Goal: Information Seeking & Learning: Learn about a topic

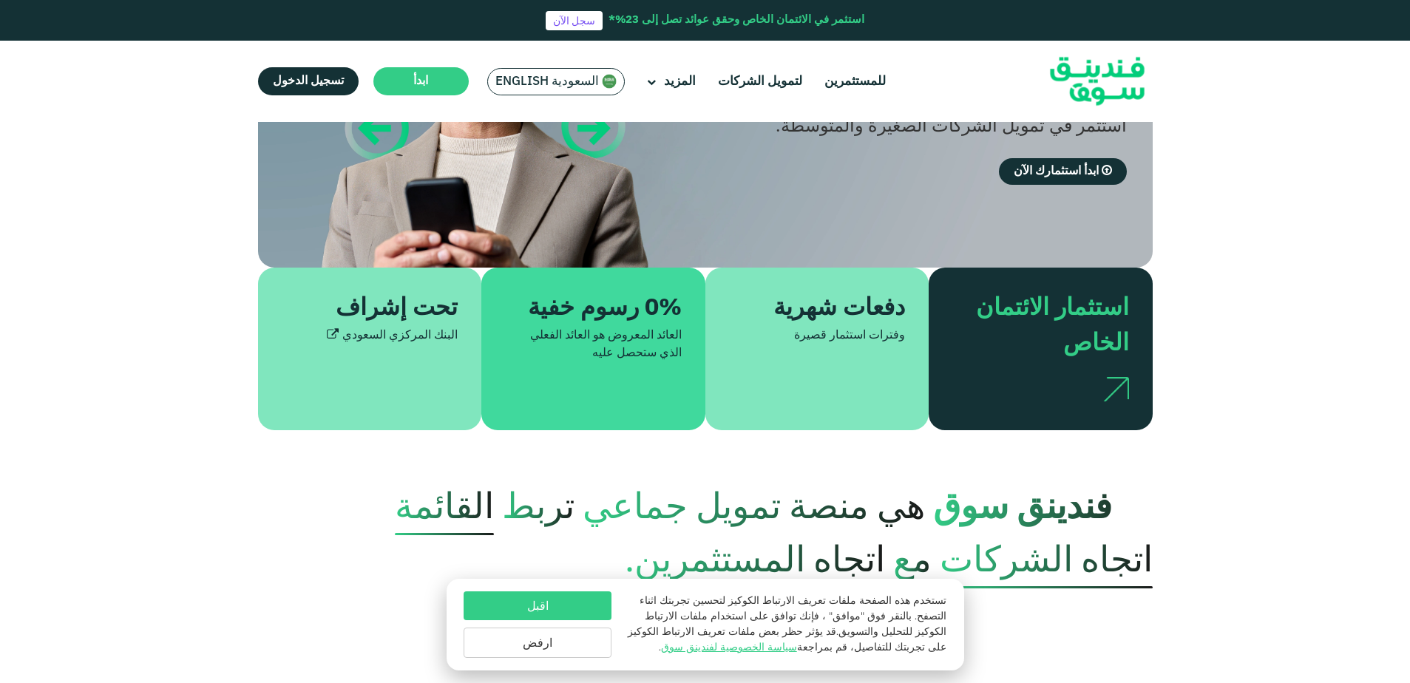
scroll to position [221, 0]
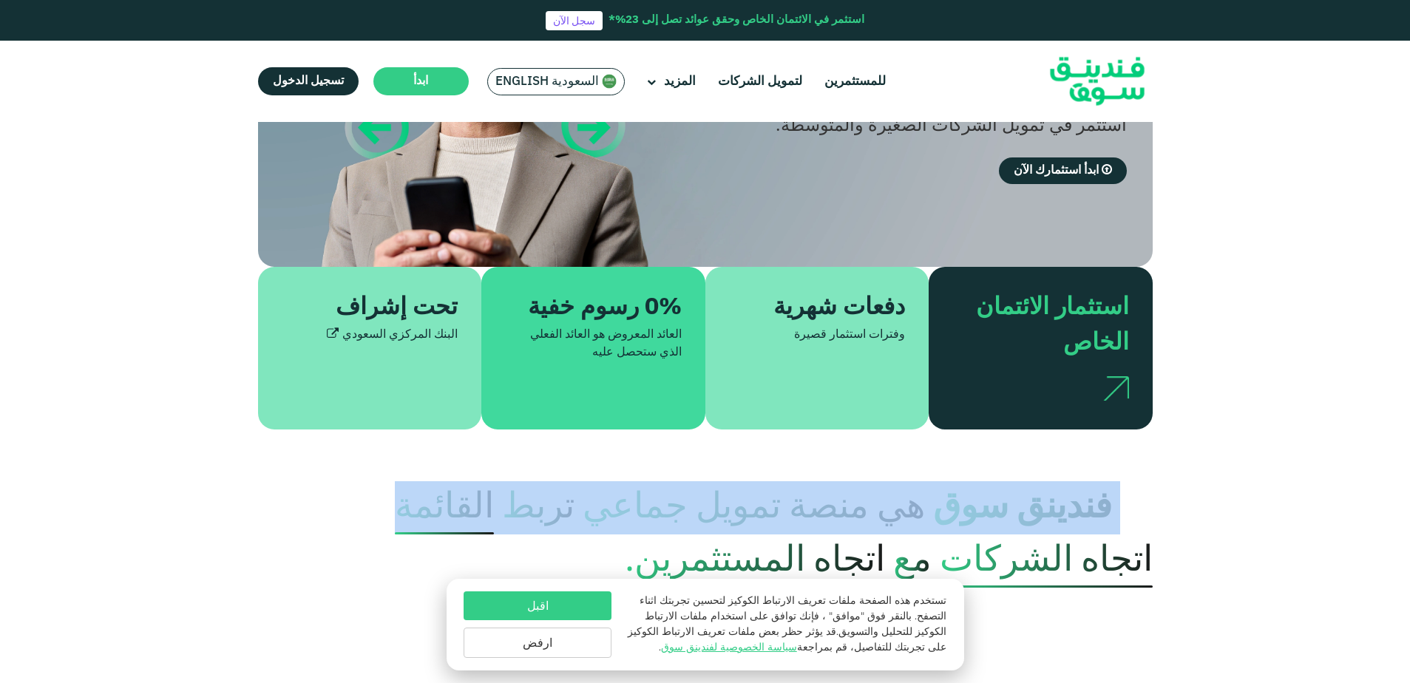
drag, startPoint x: 1120, startPoint y: 492, endPoint x: 372, endPoint y: 525, distance: 748.8
click at [372, 525] on p "فندينق سوق هي منصة تمويل جماعي تربط القائمة اتجاه الشركات مع اتجاه المستثمرين." at bounding box center [705, 534] width 895 height 106
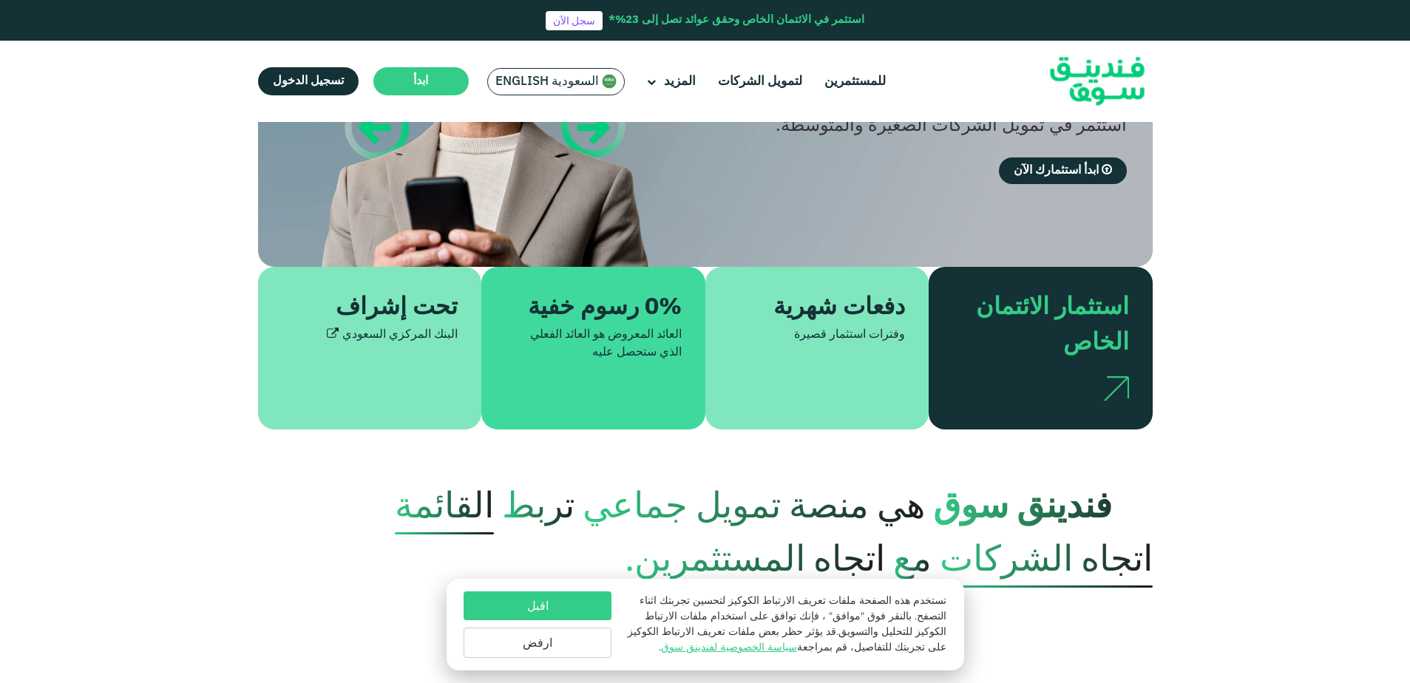
click at [364, 532] on p "فندينق سوق هي منصة تمويل جماعي تربط القائمة اتجاه الشركات مع اتجاه المستثمرين." at bounding box center [705, 534] width 895 height 106
click at [1112, 483] on span "فندينق سوق" at bounding box center [1043, 508] width 220 height 64
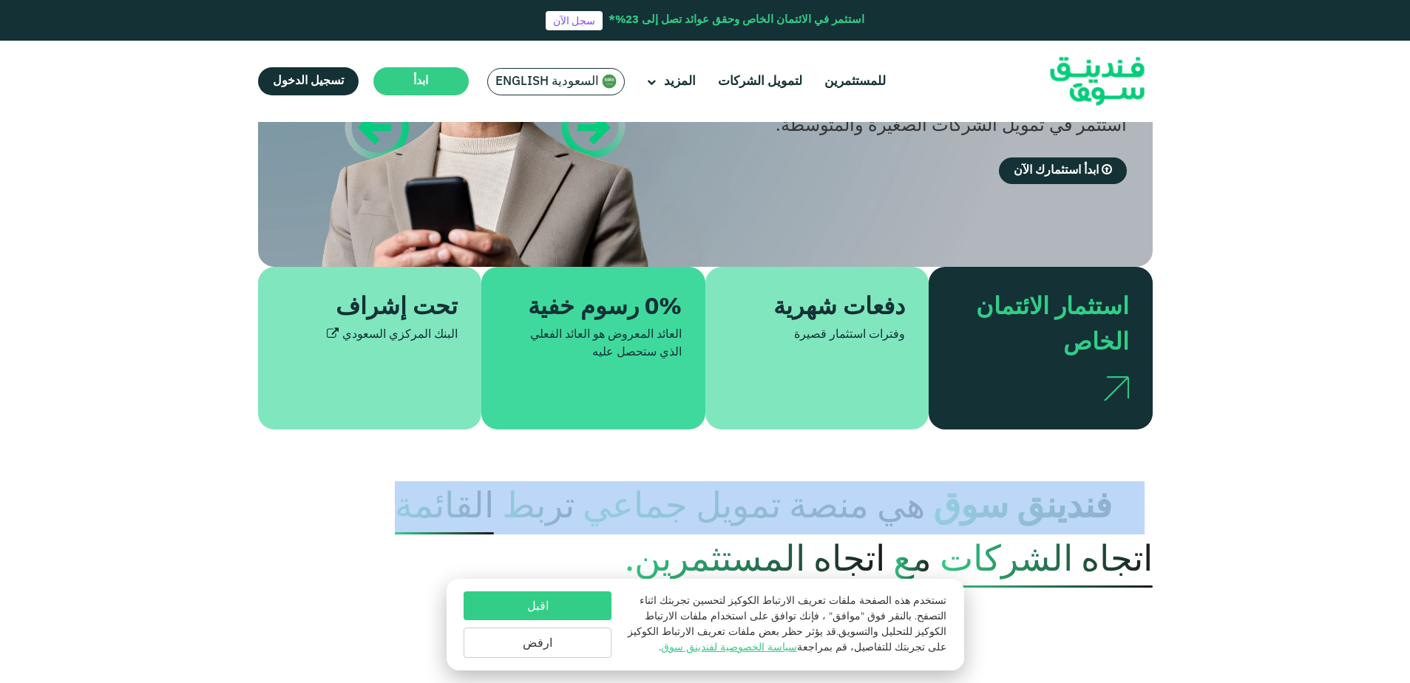
drag, startPoint x: 1142, startPoint y: 505, endPoint x: 314, endPoint y: 512, distance: 828.0
click at [314, 512] on p "فندينق سوق هي منصة تمويل جماعي تربط القائمة اتجاه الشركات مع اتجاه المستثمرين." at bounding box center [705, 534] width 895 height 106
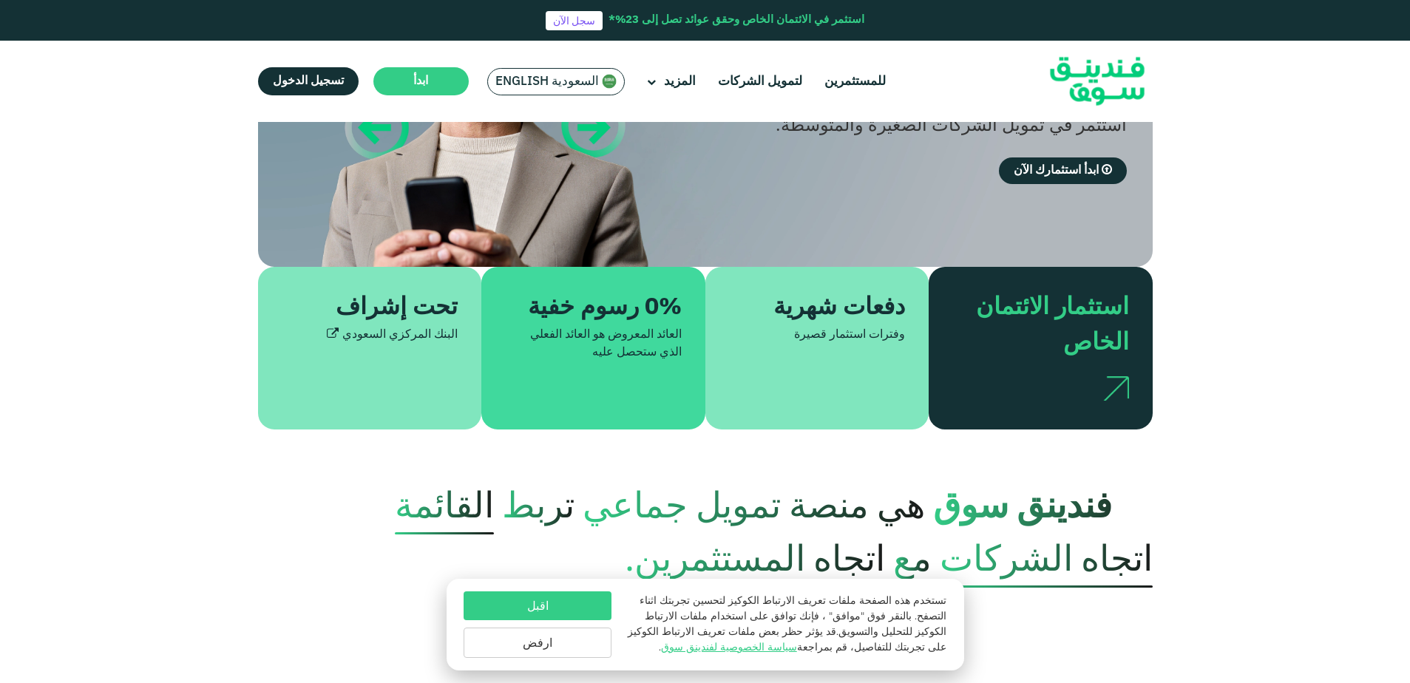
click at [314, 512] on p "فندينق سوق هي منصة تمويل جماعي تربط القائمة اتجاه الشركات مع اتجاه المستثمرين." at bounding box center [705, 534] width 895 height 106
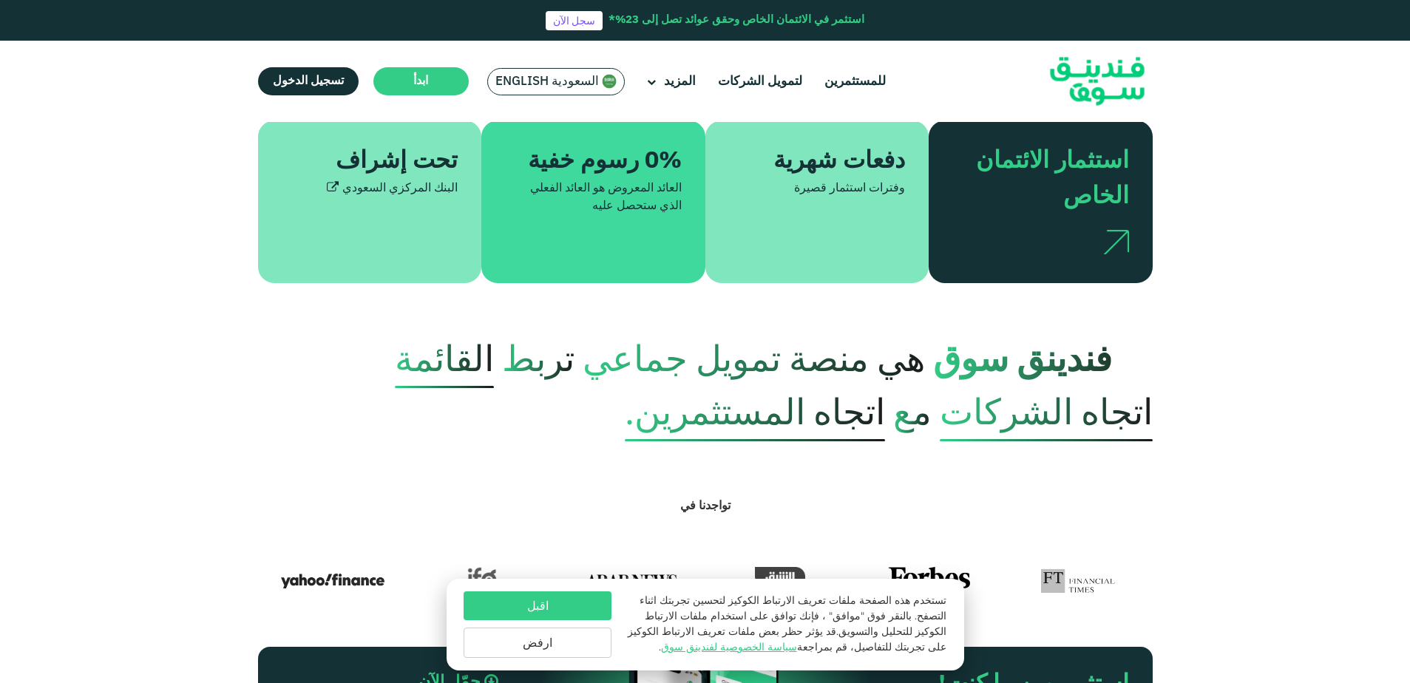
scroll to position [369, 0]
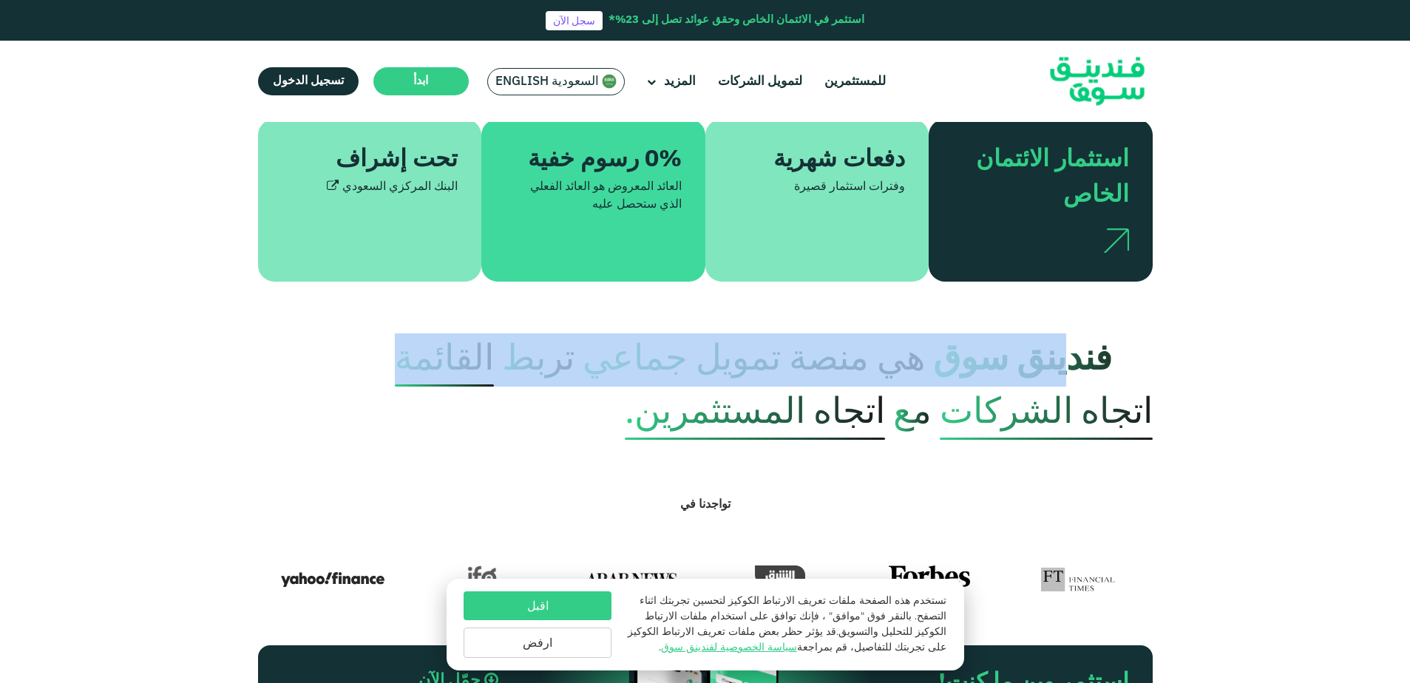
drag, startPoint x: 932, startPoint y: 364, endPoint x: 125, endPoint y: 381, distance: 807.5
click at [125, 381] on div "فندينق سوق هي منصة تمويل جماعي تربط القائمة اتجاه الشركات مع اتجاه المستثمرين." at bounding box center [705, 386] width 1410 height 106
drag, startPoint x: 125, startPoint y: 381, endPoint x: 155, endPoint y: 387, distance: 30.9
click at [126, 385] on div "فندينق سوق هي منصة تمويل جماعي تربط القائمة اتجاه الشركات مع اتجاه المستثمرين." at bounding box center [705, 386] width 1410 height 106
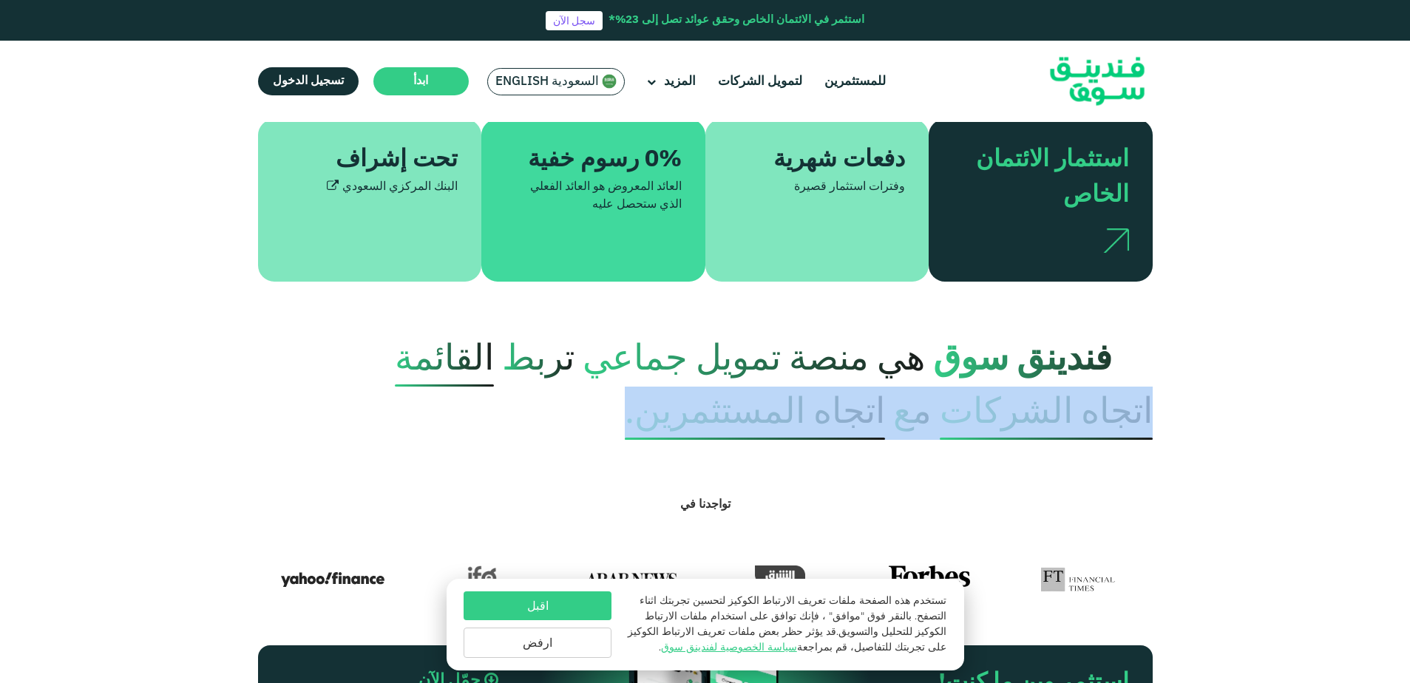
drag, startPoint x: 1180, startPoint y: 410, endPoint x: 408, endPoint y: 410, distance: 771.8
click at [408, 410] on div "فندينق سوق هي منصة تمويل جماعي تربط القائمة اتجاه الشركات مع اتجاه المستثمرين." at bounding box center [705, 386] width 1410 height 106
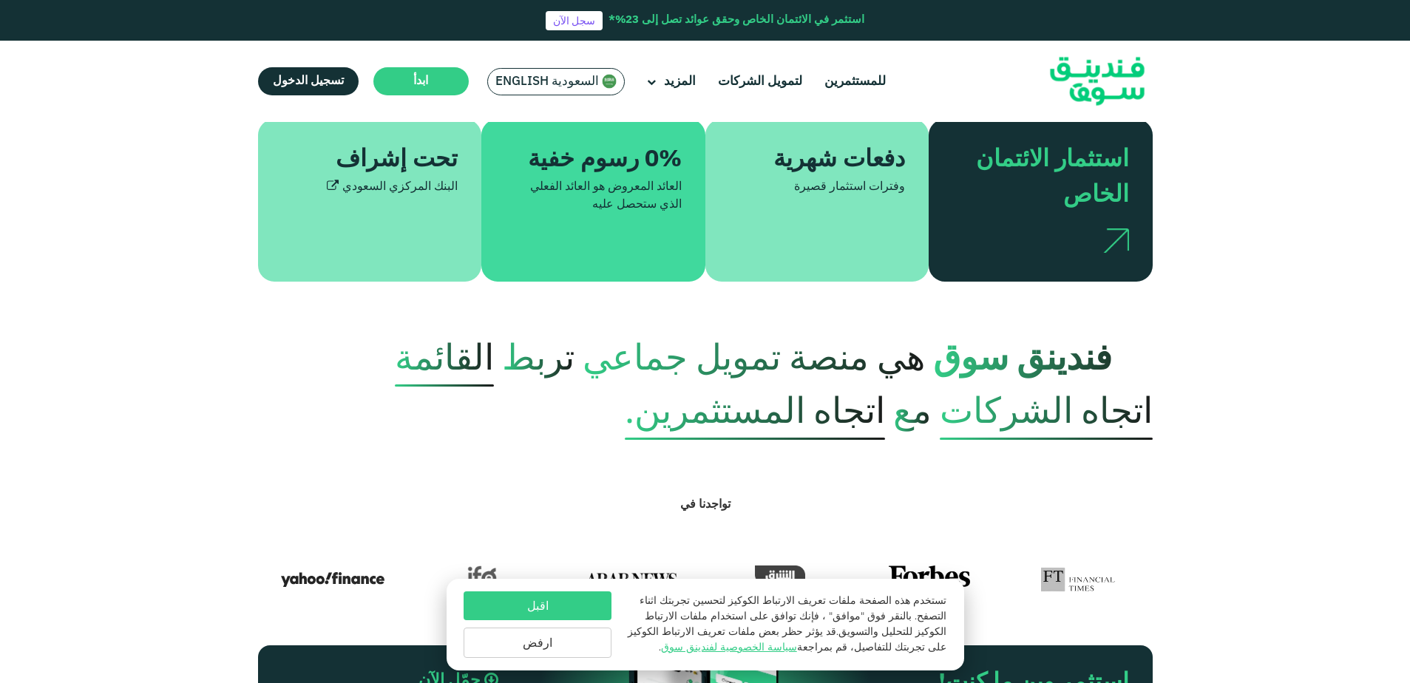
click at [408, 410] on p "فندينق سوق هي منصة تمويل جماعي تربط القائمة اتجاه الشركات مع اتجاه المستثمرين." at bounding box center [705, 386] width 895 height 106
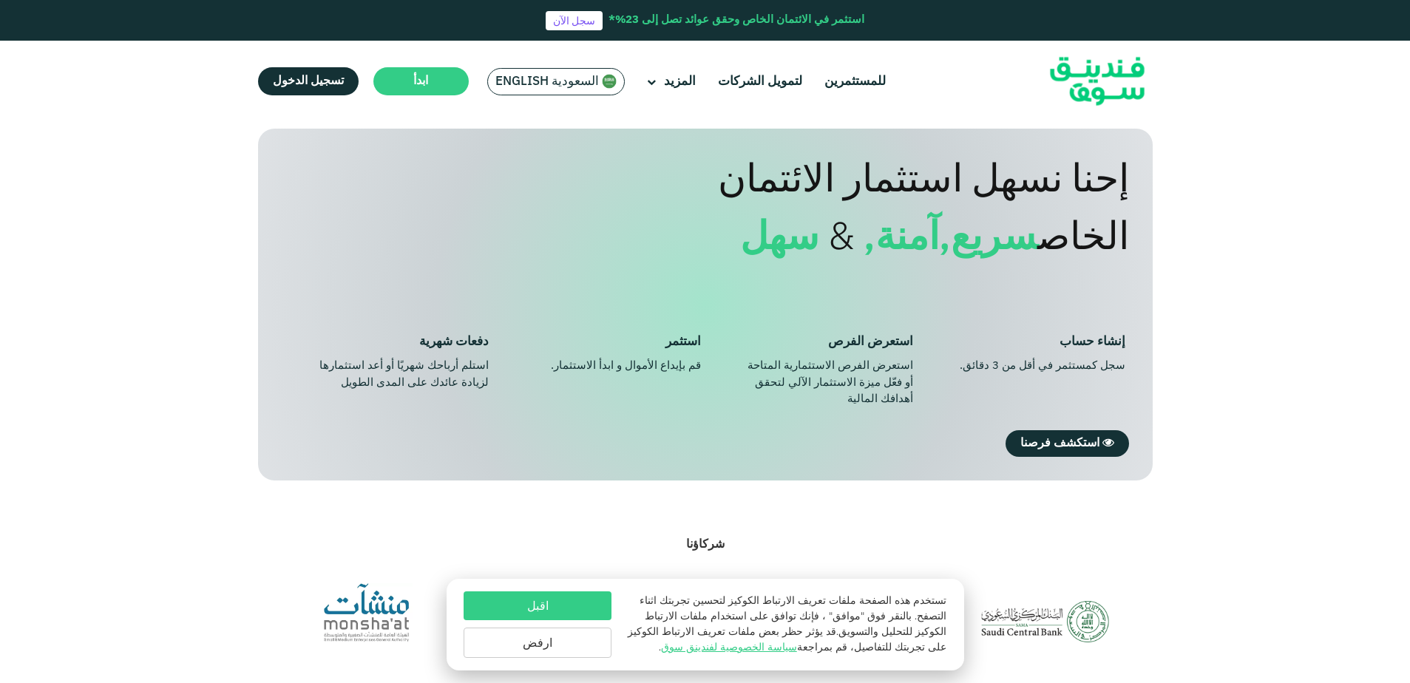
scroll to position [1034, 0]
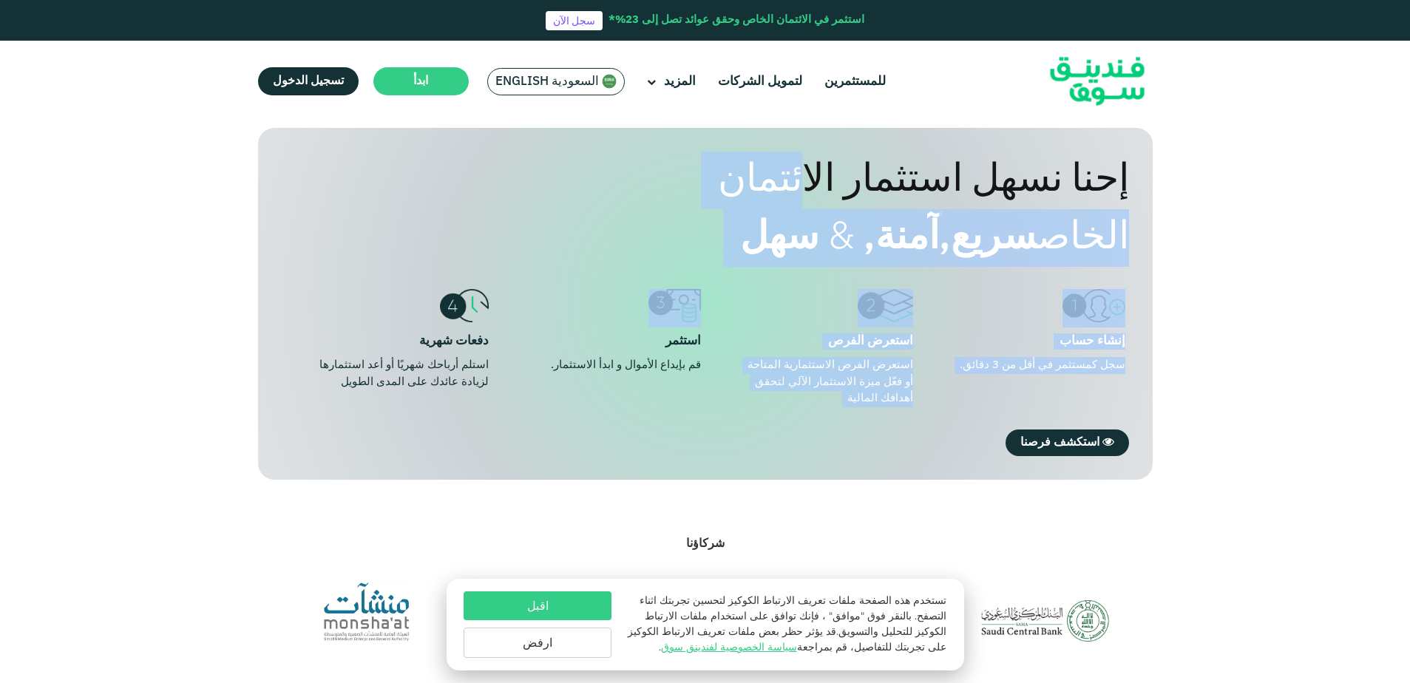
drag, startPoint x: 1147, startPoint y: 177, endPoint x: 490, endPoint y: 314, distance: 671.3
click at [494, 313] on div "إحنا نسهل استثمار الائتمان الخاص سريع, آمنة, & سهل إنشاء حساب سجل كمستثمر في أق…" at bounding box center [705, 304] width 895 height 352
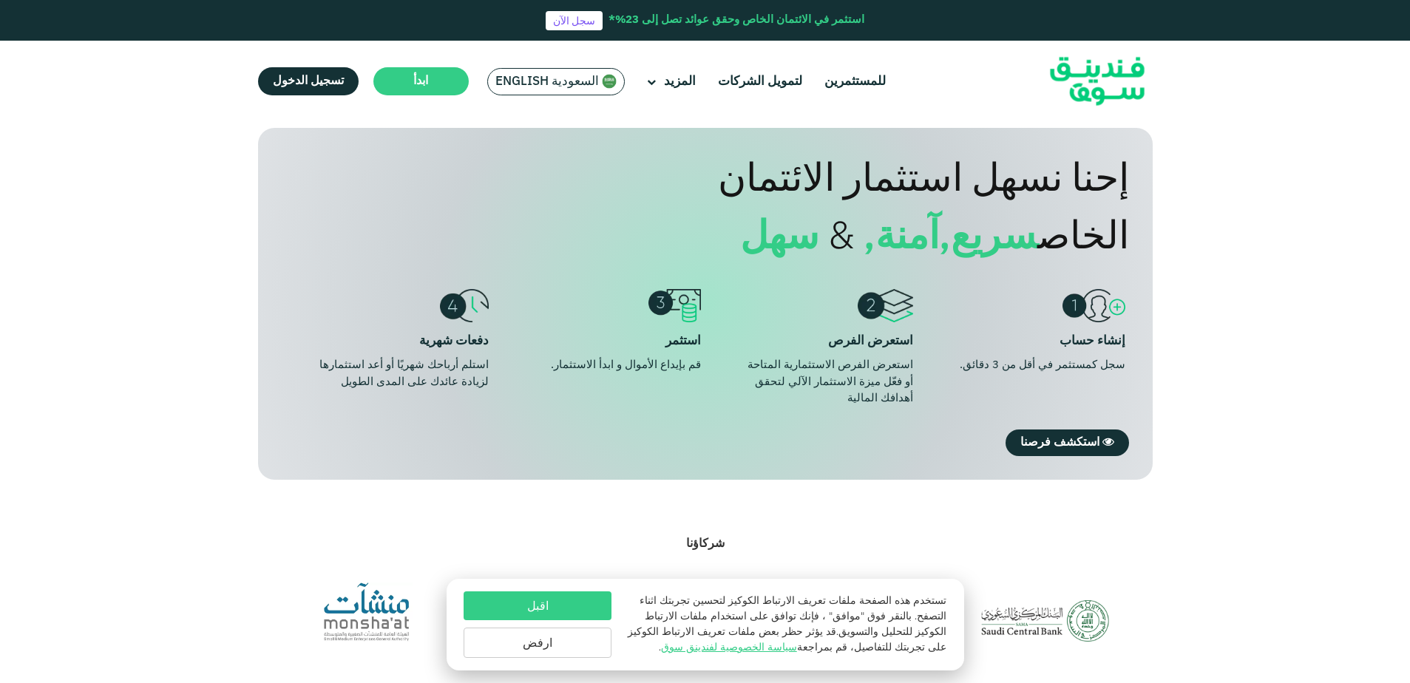
drag, startPoint x: 490, startPoint y: 314, endPoint x: 176, endPoint y: 311, distance: 314.2
click at [176, 311] on section "إحنا نسهل استثمار الائتمان الخاص سريع, آمنة, & سهل إنشاء حساب سجل كمستثمر في أق…" at bounding box center [705, 288] width 1410 height 381
drag, startPoint x: 702, startPoint y: 365, endPoint x: 528, endPoint y: 364, distance: 174.5
click at [528, 364] on ul "إنشاء حساب سجل كمستثمر في أقل من 3 دقائق. استعرض الفرص استعرض الفرص الاستثمارية…" at bounding box center [705, 348] width 847 height 118
drag, startPoint x: 528, startPoint y: 364, endPoint x: 536, endPoint y: 268, distance: 96.4
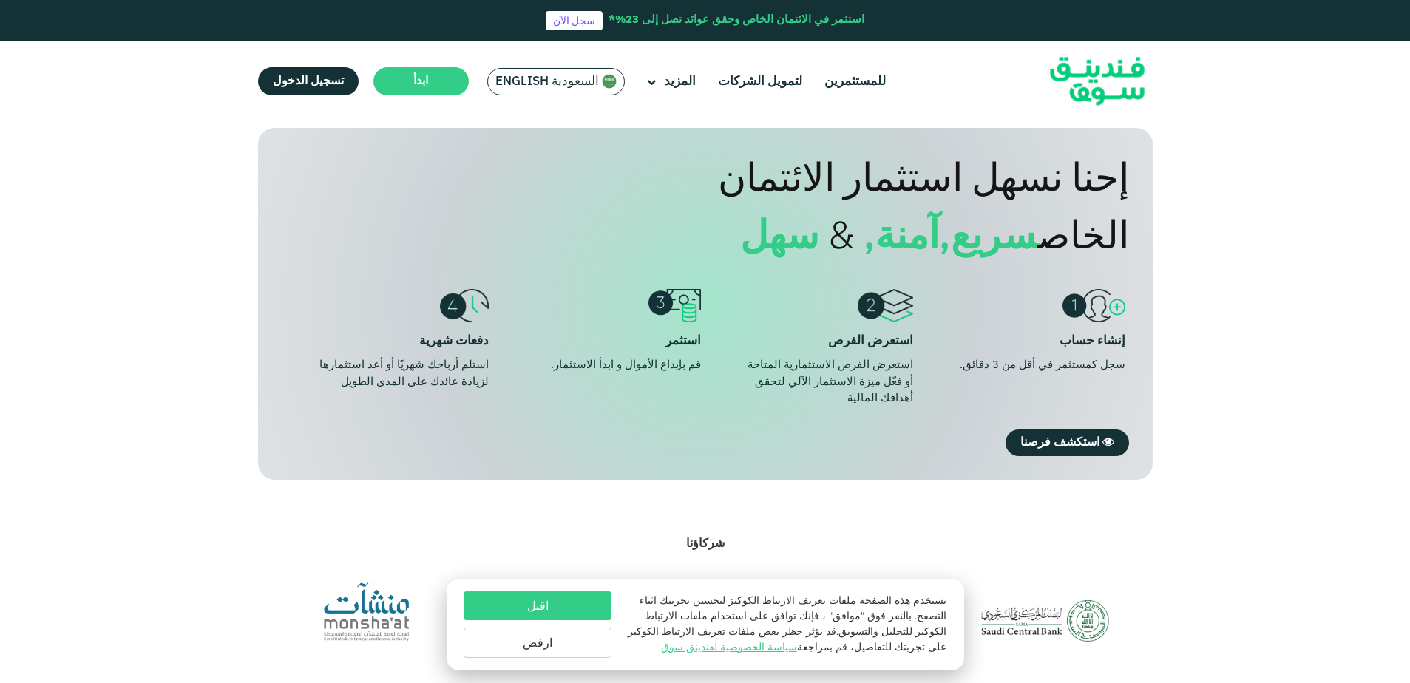
click at [536, 270] on div "إحنا نسهل استثمار الائتمان الخاص سريع, آمنة, & سهل إنشاء حساب سجل كمستثمر في أق…" at bounding box center [705, 304] width 895 height 352
drag, startPoint x: 501, startPoint y: 257, endPoint x: 316, endPoint y: 379, distance: 222.1
click at [316, 379] on div "إحنا نسهل استثمار الائتمان الخاص سريع, آمنة, & سهل إنشاء حساب سجل كمستثمر في أق…" at bounding box center [705, 304] width 895 height 352
drag, startPoint x: 316, startPoint y: 379, endPoint x: 309, endPoint y: 398, distance: 19.6
click at [309, 398] on li "دفعات شهرية استلم أرباحك شهريًا أو أعد استثمارها لزيادة عائدك على المدى الطويل" at bounding box center [386, 348] width 203 height 118
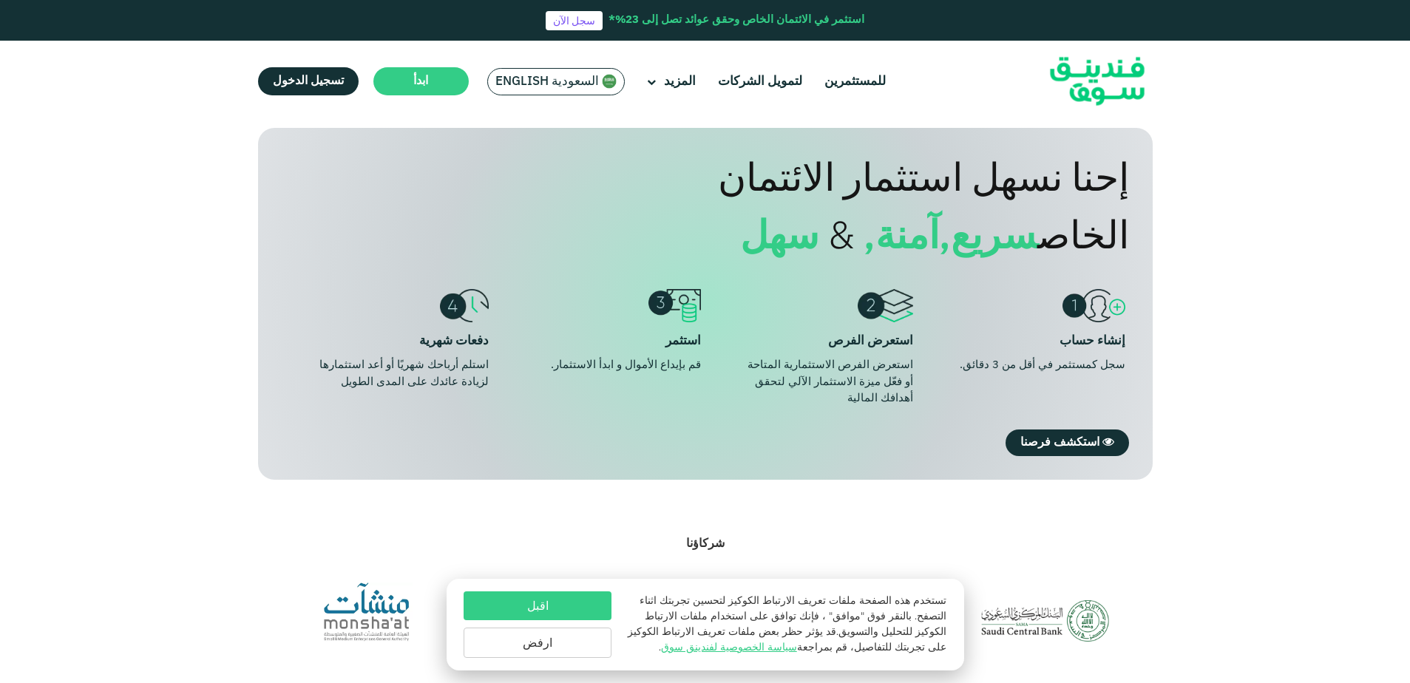
click at [314, 406] on div "إحنا نسهل استثمار الائتمان الخاص سريع, آمنة, & سهل إنشاء حساب سجل كمستثمر في أق…" at bounding box center [705, 304] width 895 height 352
drag, startPoint x: 481, startPoint y: 356, endPoint x: 299, endPoint y: 376, distance: 183.0
click at [299, 376] on li "دفعات شهرية استلم أرباحك شهريًا أو أعد استثمارها لزيادة عائدك على المدى الطويل" at bounding box center [386, 348] width 203 height 118
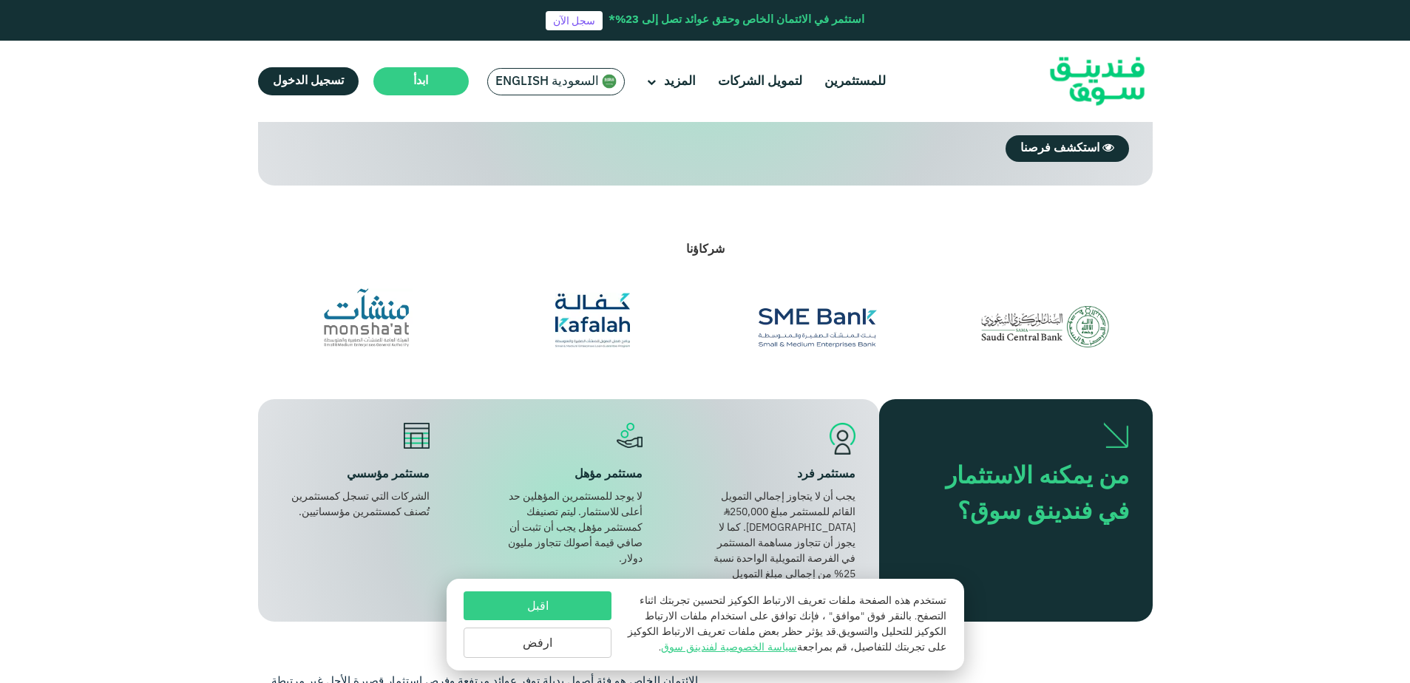
scroll to position [1329, 0]
drag, startPoint x: 853, startPoint y: 492, endPoint x: 693, endPoint y: 510, distance: 160.7
click at [693, 510] on div "مستثمر فرد يجب أن لا يتجاوز إجمالي التمويل القائم للمستثمر مبلغ ʢ250,000 سعودي.…" at bounding box center [568, 509] width 621 height 223
click at [693, 511] on div "مستثمر فرد يجب أن لا يتجاوز إجمالي التمويل القائم للمستثمر مبلغ ʢ250,000 سعودي.…" at bounding box center [568, 509] width 621 height 223
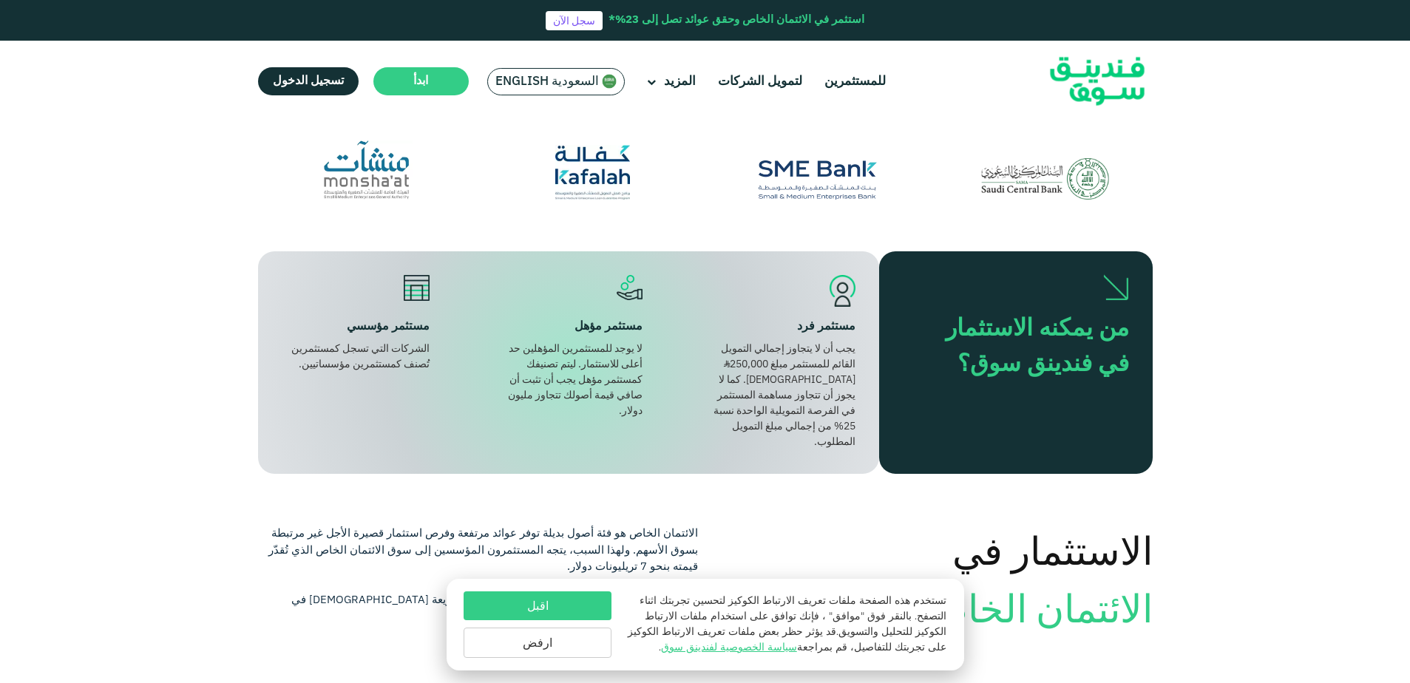
click at [816, 363] on div "يجب أن لا يتجاوز إجمالي التمويل القائم للمستثمر مبلغ ʢ250,000 سعودي. كما لا يجو…" at bounding box center [781, 396] width 148 height 109
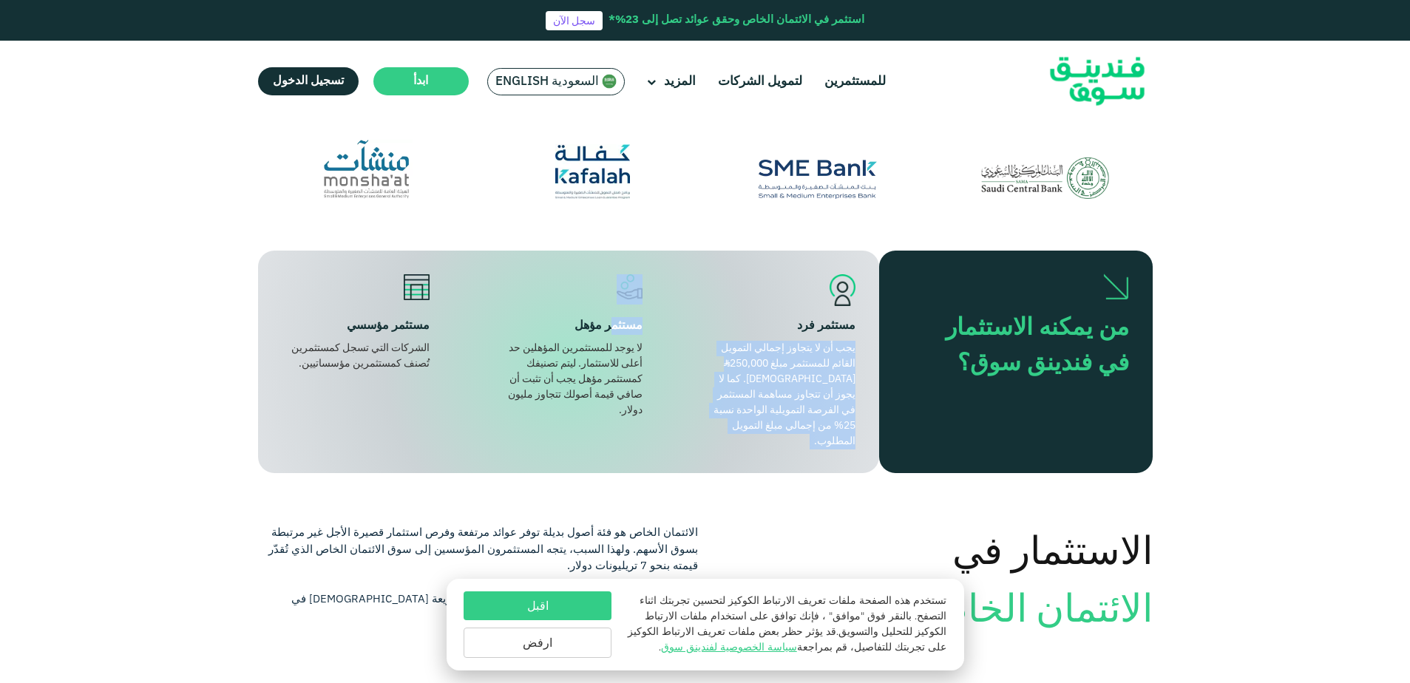
drag, startPoint x: 855, startPoint y: 345, endPoint x: 612, endPoint y: 326, distance: 244.0
click at [612, 326] on div "مستثمر فرد يجب أن لا يتجاوز إجمالي التمويل القائم للمستثمر مبلغ ʢ250,000 سعودي.…" at bounding box center [568, 362] width 621 height 223
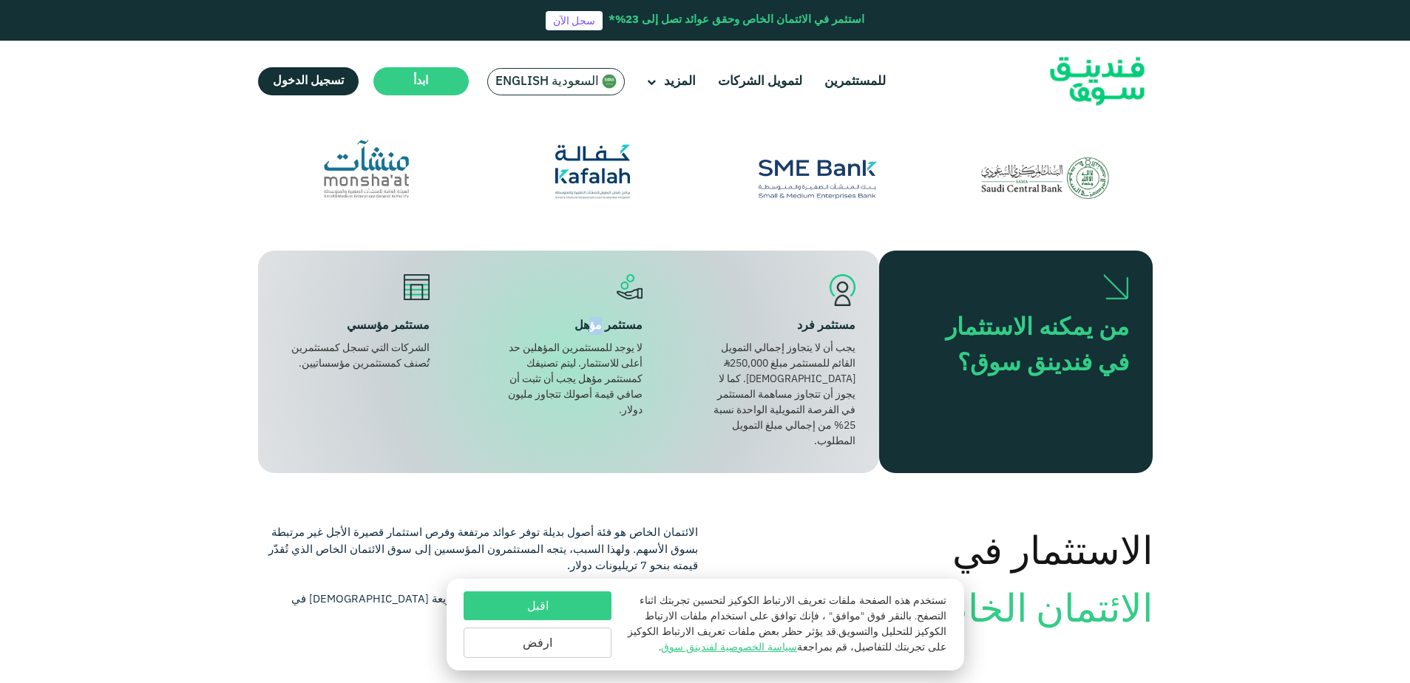
drag, startPoint x: 612, startPoint y: 326, endPoint x: 590, endPoint y: 328, distance: 22.3
click at [590, 328] on div "مستثمر مؤهل" at bounding box center [569, 326] width 148 height 18
drag, startPoint x: 622, startPoint y: 323, endPoint x: 585, endPoint y: 412, distance: 96.1
click at [585, 412] on div "مستثمر مؤهل لا يوجد للمستثمرين المؤهلين حد أعلى للاستثمار. ليتم تصنيفك كمستثمر …" at bounding box center [569, 361] width 148 height 175
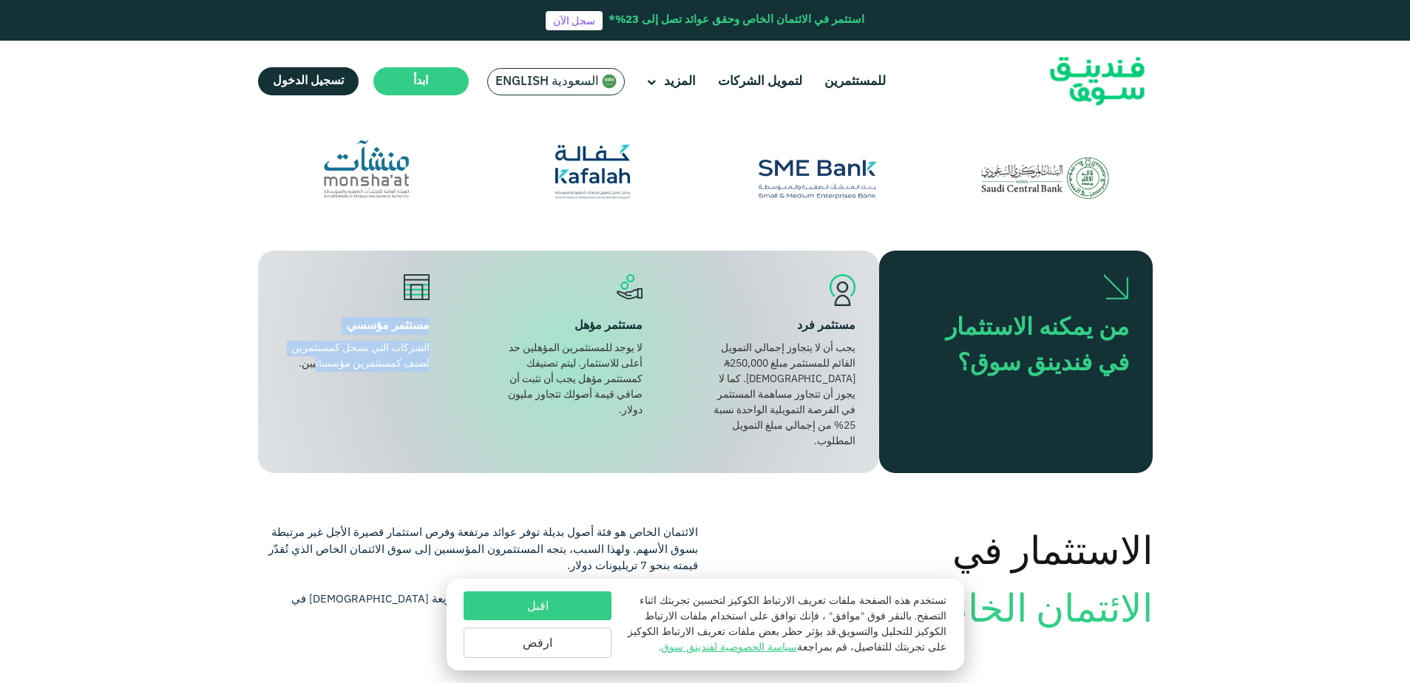
drag, startPoint x: 427, startPoint y: 325, endPoint x: 314, endPoint y: 376, distance: 123.4
click at [314, 376] on div "مستثمر مؤسسي الشركات التي تسجل كمستثمرين تُصنف كمستثمرين مؤسساتيين." at bounding box center [356, 361] width 148 height 175
click at [313, 376] on div "مستثمر مؤسسي الشركات التي تسجل كمستثمرين تُصنف كمستثمرين مؤسساتيين." at bounding box center [356, 361] width 148 height 175
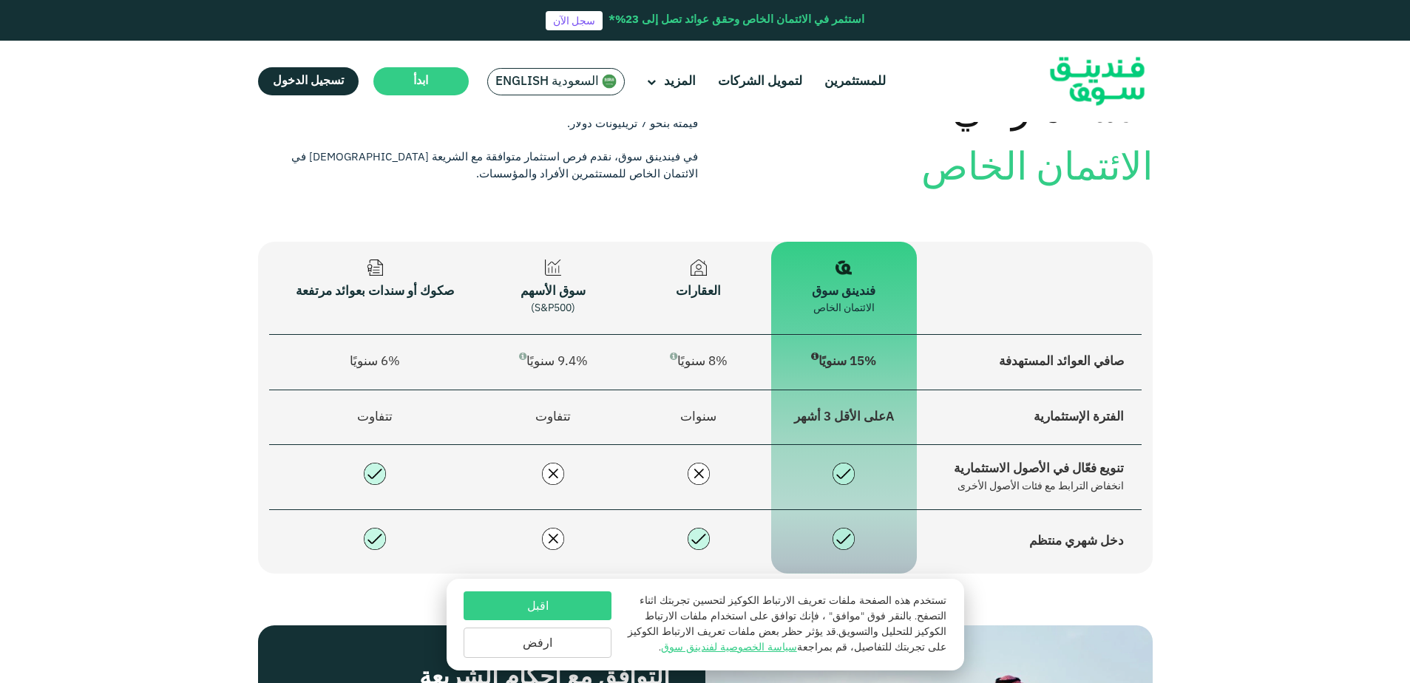
scroll to position [1920, 0]
drag, startPoint x: 878, startPoint y: 273, endPoint x: 775, endPoint y: 316, distance: 111.0
click at [775, 316] on table "empty فندينق سوق الائتمان الخاص العقارات سوق الأسهم" at bounding box center [705, 407] width 872 height 332
click at [775, 334] on td "15% سنويًا" at bounding box center [844, 361] width 146 height 55
drag, startPoint x: 1124, startPoint y: 400, endPoint x: 933, endPoint y: 396, distance: 190.8
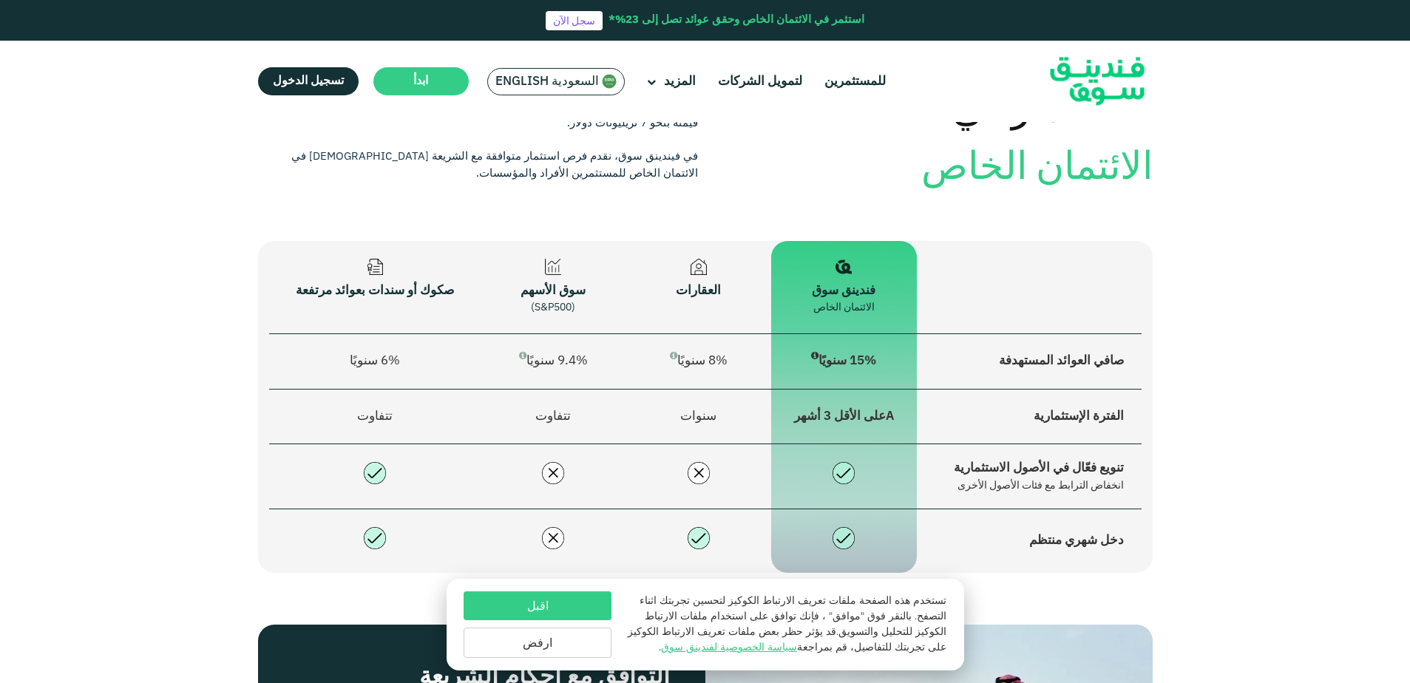
click at [933, 396] on td "الفترة الإستثمارية" at bounding box center [1029, 416] width 225 height 55
drag, startPoint x: 933, startPoint y: 396, endPoint x: 919, endPoint y: 395, distance: 14.1
click at [933, 396] on td "الفترة الإستثمارية" at bounding box center [1029, 416] width 225 height 55
drag, startPoint x: 893, startPoint y: 395, endPoint x: 770, endPoint y: 403, distance: 123.7
click at [771, 403] on td "Aعلى الأقل 3 أشهر" at bounding box center [844, 416] width 146 height 55
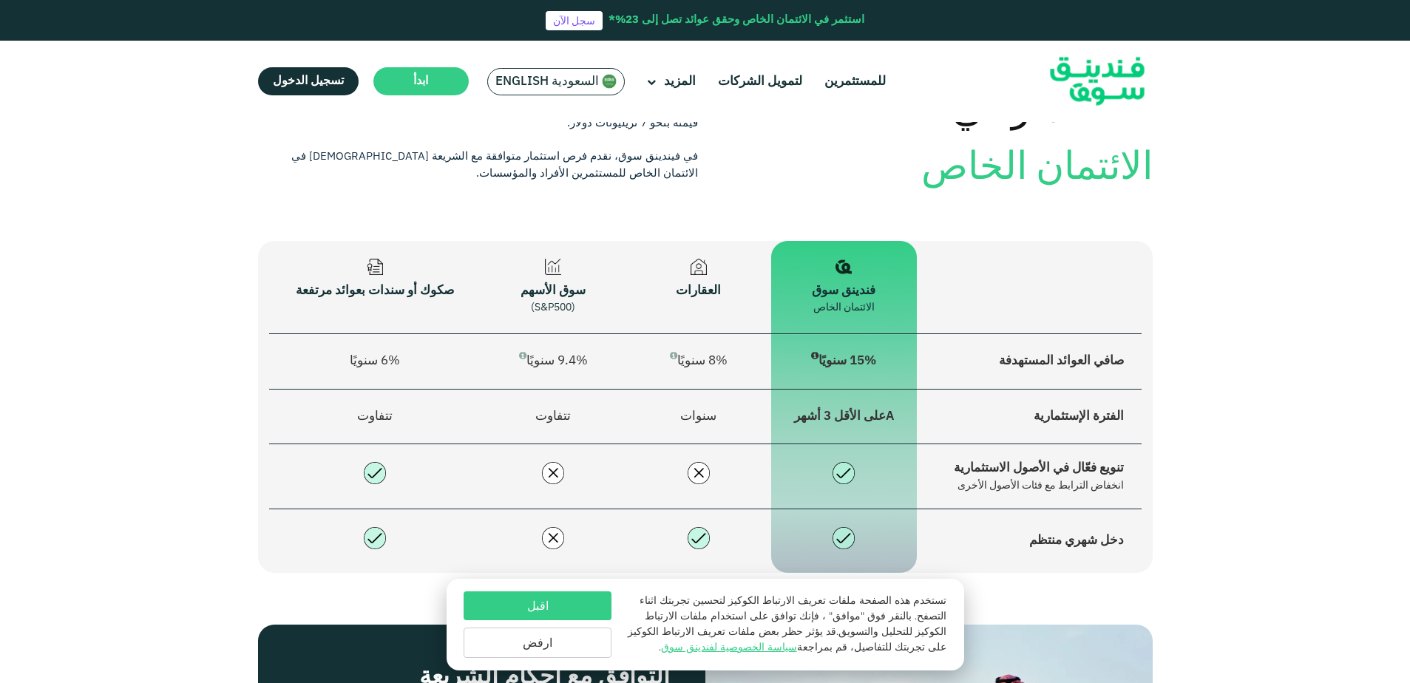
click at [768, 403] on td "سنوات" at bounding box center [698, 416] width 146 height 55
drag, startPoint x: 710, startPoint y: 396, endPoint x: 648, endPoint y: 396, distance: 62.8
click at [648, 396] on td "سنوات" at bounding box center [698, 416] width 146 height 55
click at [647, 396] on td "سنوات" at bounding box center [698, 416] width 146 height 55
drag, startPoint x: 737, startPoint y: 345, endPoint x: 637, endPoint y: 343, distance: 99.8
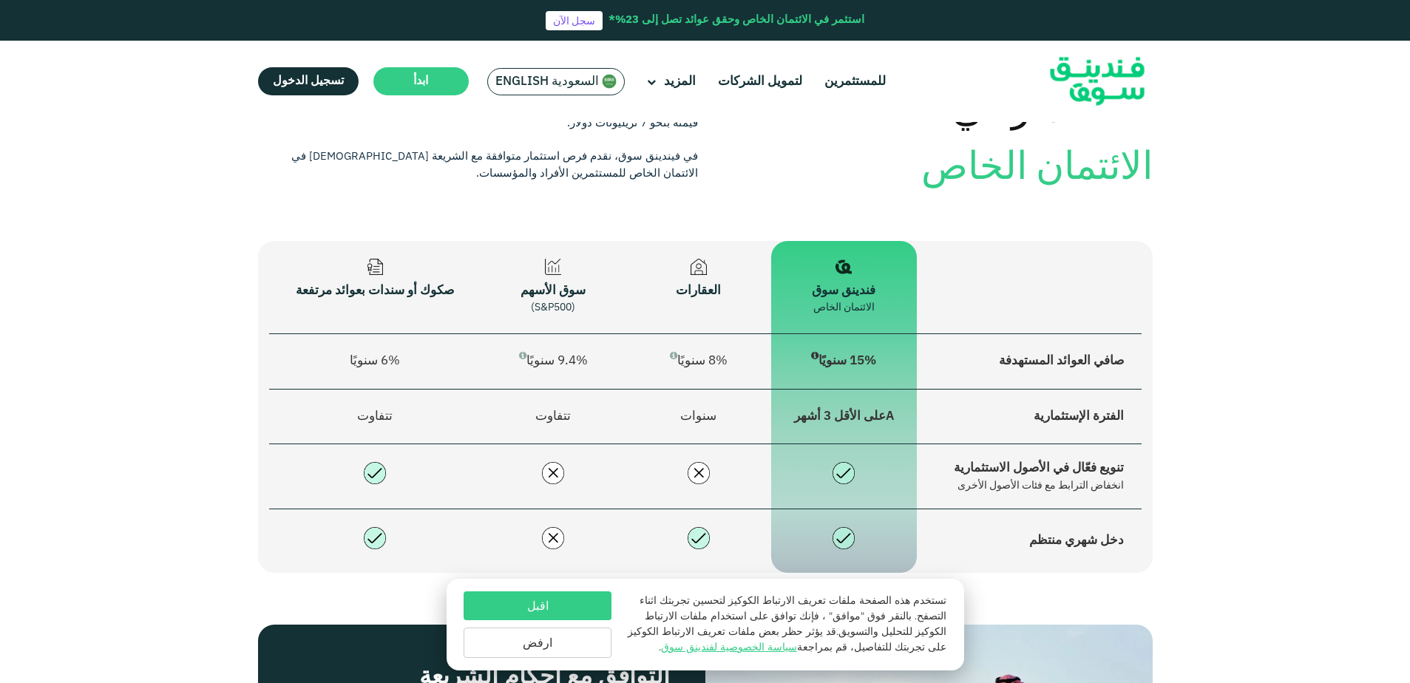
click at [637, 343] on td "8% سنويًا" at bounding box center [698, 361] width 146 height 55
drag, startPoint x: 611, startPoint y: 344, endPoint x: 483, endPoint y: 346, distance: 128.6
click at [483, 346] on td "9.4% سنويًا" at bounding box center [554, 361] width 146 height 55
click at [481, 346] on td "9.4% سنويًا" at bounding box center [554, 361] width 146 height 55
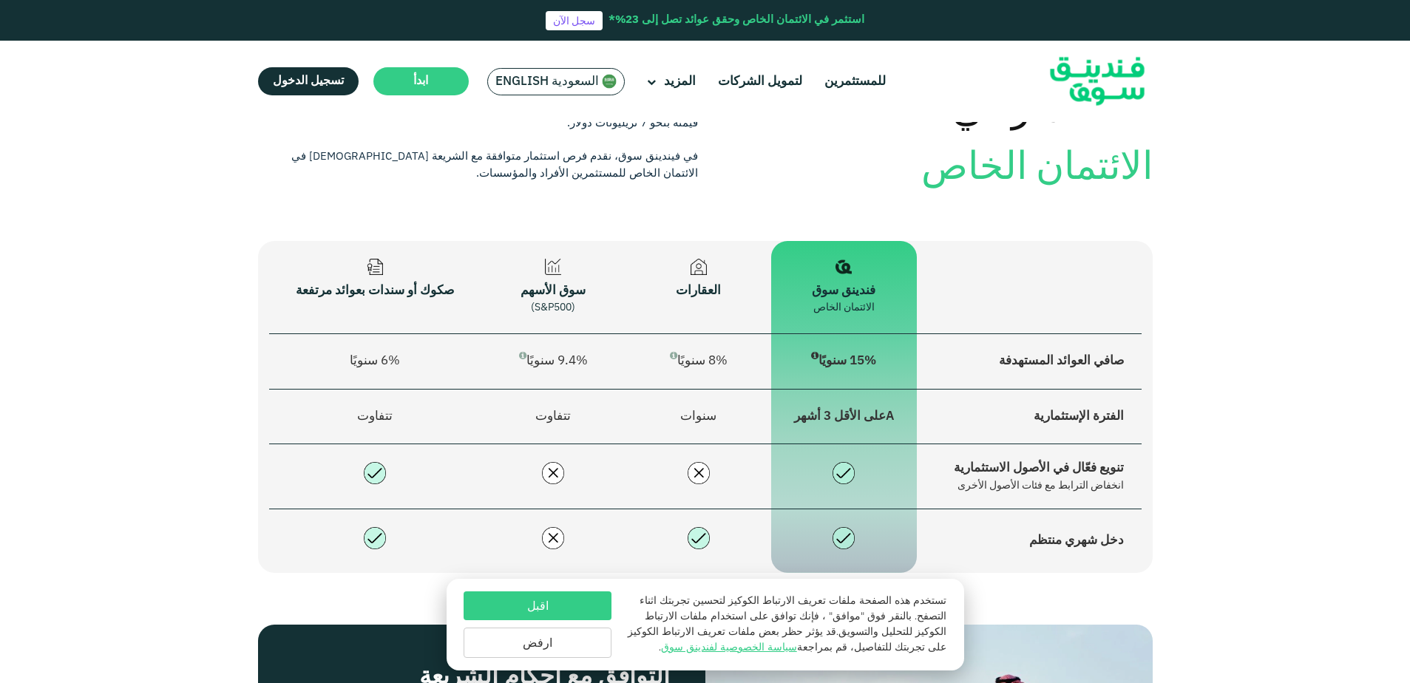
drag, startPoint x: 1124, startPoint y: 451, endPoint x: 946, endPoint y: 466, distance: 178.8
click at [946, 465] on td "تنويع فعّال في الأصول الاستثمارية انخفاض الترابط مع فئات الأصول الأخرى" at bounding box center [1029, 476] width 225 height 65
click at [946, 478] on div "انخفاض الترابط مع فئات الأصول الأخرى" at bounding box center [1028, 486] width 189 height 16
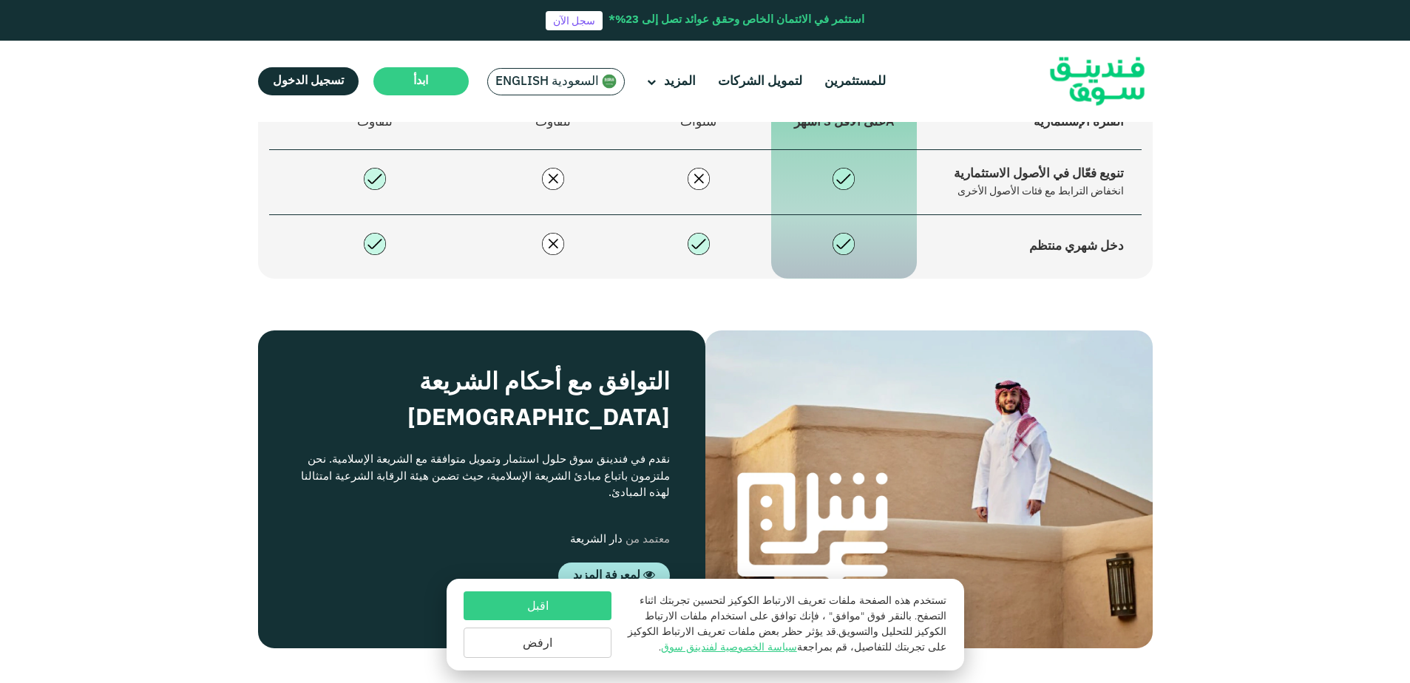
scroll to position [2216, 0]
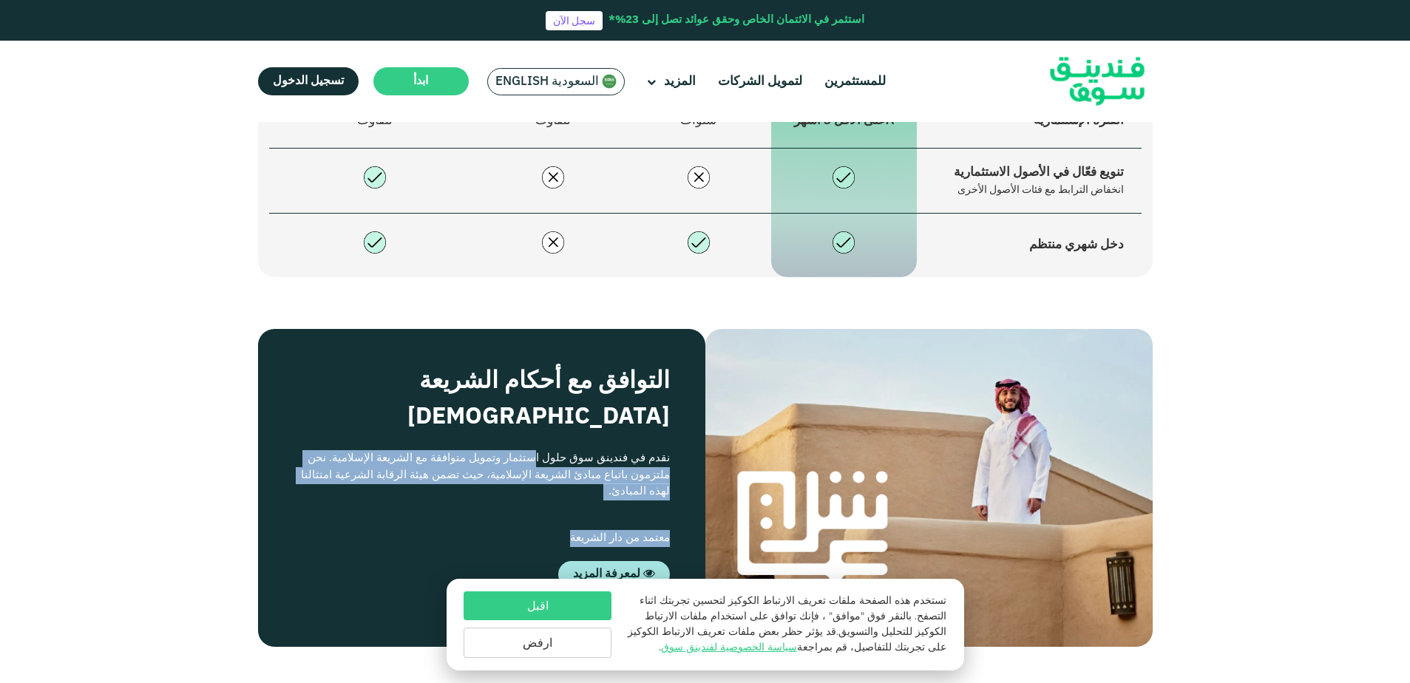
drag, startPoint x: 673, startPoint y: 403, endPoint x: 289, endPoint y: 455, distance: 387.9
click at [289, 455] on div "التوافق مع أحكام الشريعة الإسلامية نقدم في فندينق سوق حلول استثمار وتمويل متواف…" at bounding box center [481, 488] width 447 height 318
click at [290, 455] on div "التوافق مع أحكام الشريعة الإسلامية نقدم في فندينق سوق حلول استثمار وتمويل متواف…" at bounding box center [481, 488] width 447 height 318
click at [555, 450] on div "نقدم في فندينق سوق حلول استثمار وتمويل متوافقة مع الشريعة الإسلامية. نحن ملتزمو…" at bounding box center [481, 475] width 376 height 50
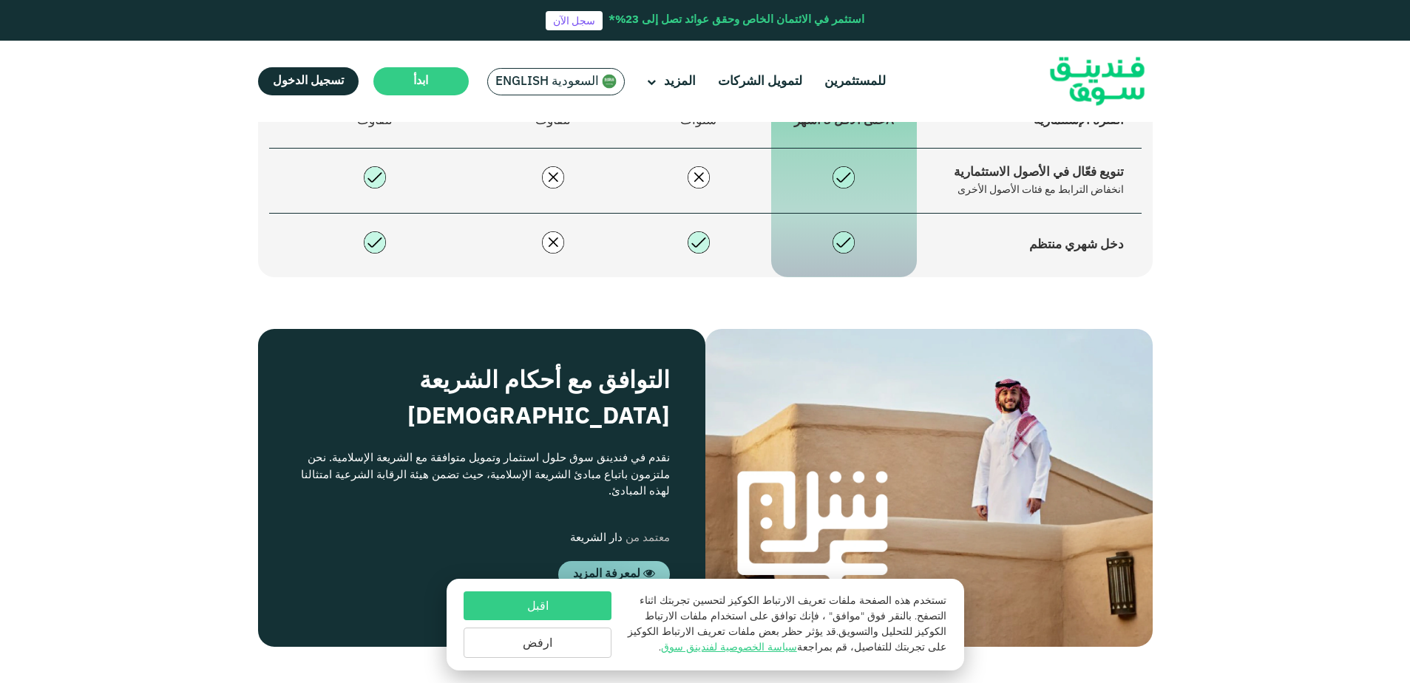
click at [607, 568] on span "لمعرفة المزيد" at bounding box center [606, 573] width 67 height 11
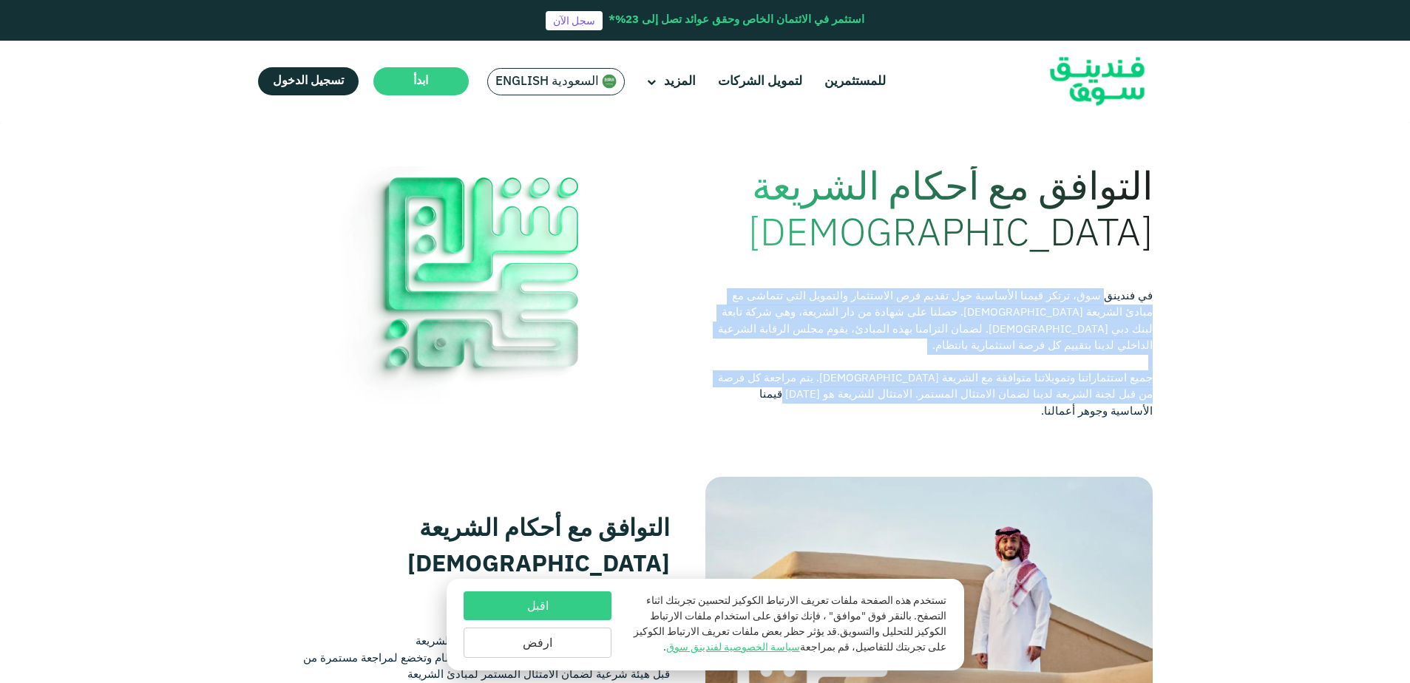
drag, startPoint x: 1107, startPoint y: 299, endPoint x: 798, endPoint y: 404, distance: 326.6
click at [798, 404] on div "التوافق مع أحكام الشريعة [DEMOGRAPHIC_DATA] في [GEOGRAPHIC_DATA] سوق، ترتكز قيم…" at bounding box center [934, 295] width 436 height 259
click at [797, 404] on div "التوافق مع أحكام الشريعة [DEMOGRAPHIC_DATA] في [GEOGRAPHIC_DATA] سوق، ترتكز قيم…" at bounding box center [934, 295] width 436 height 259
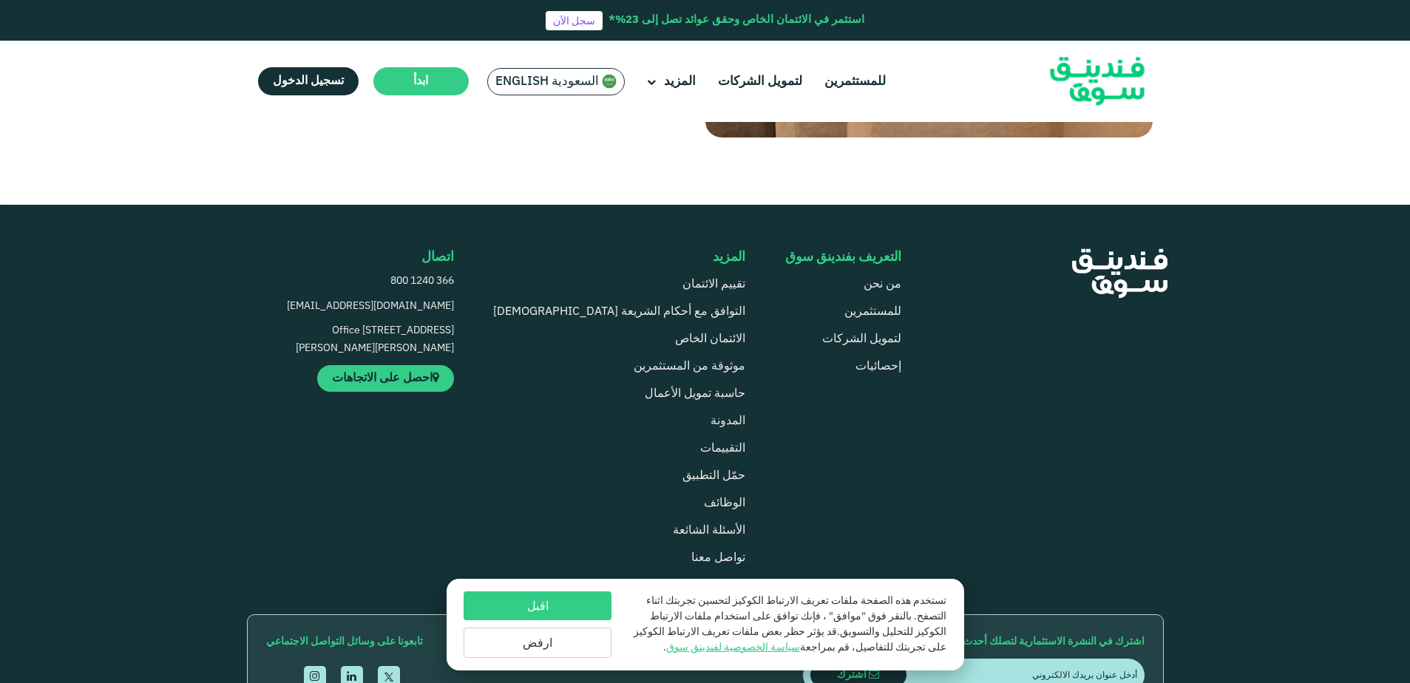
scroll to position [664, 0]
